Goal: Check status: Check status

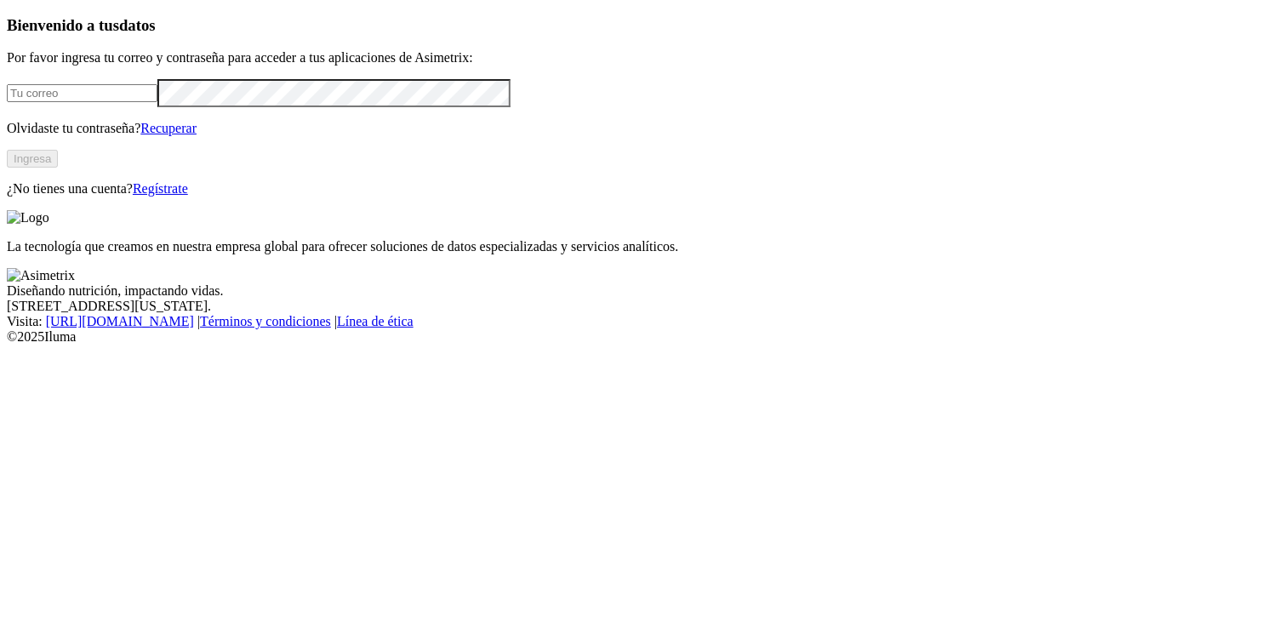
click at [157, 102] on input "email" at bounding box center [82, 93] width 151 height 18
type input "[EMAIL_ADDRESS][DOMAIN_NAME]"
click at [58, 168] on button "Ingresa" at bounding box center [32, 159] width 51 height 18
